Goal: Navigation & Orientation: Go to known website

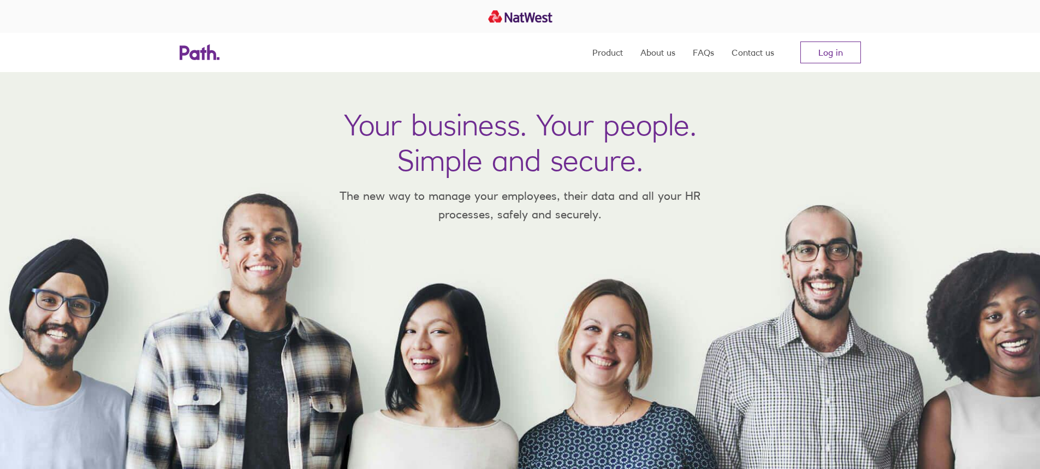
click at [857, 33] on nav "Product About us FAQs Contact us Log in" at bounding box center [726, 52] width 269 height 39
click at [838, 54] on link "Log in" at bounding box center [830, 52] width 61 height 22
